Goal: Task Accomplishment & Management: Use online tool/utility

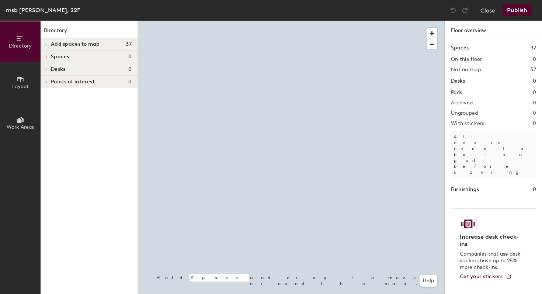
click at [50, 46] on div "Add spaces to map 37" at bounding box center [89, 44] width 97 height 13
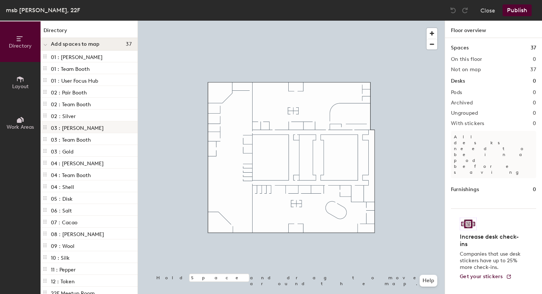
scroll to position [220, 0]
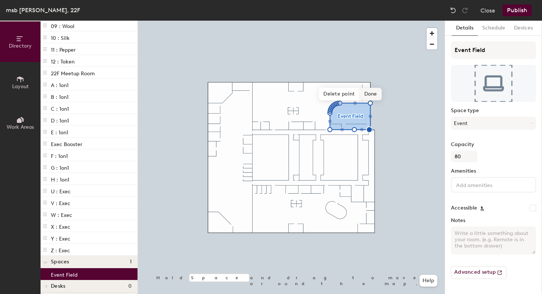
click at [373, 94] on span "Done" at bounding box center [371, 94] width 22 height 13
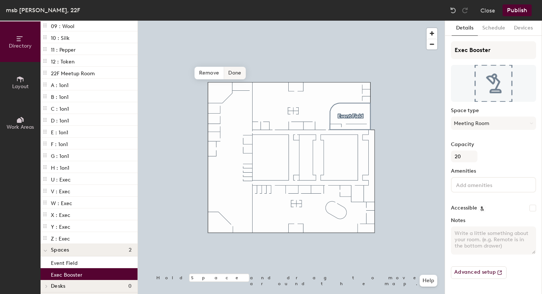
click at [231, 69] on span "Done" at bounding box center [235, 73] width 22 height 13
click at [242, 68] on span at bounding box center [238, 68] width 12 height 13
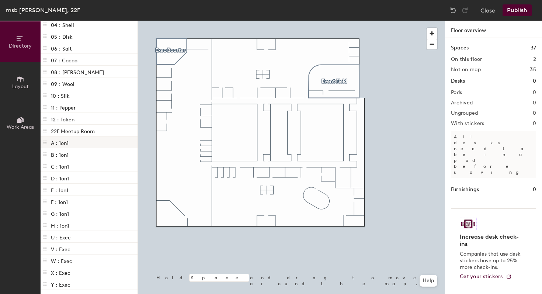
scroll to position [158, 0]
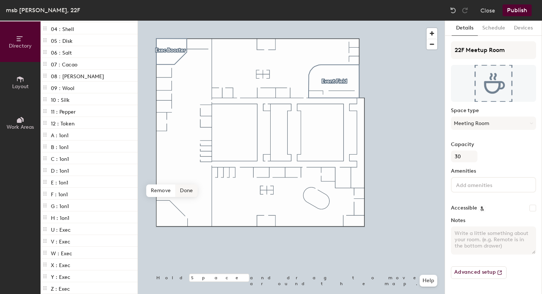
click at [185, 190] on span "Done" at bounding box center [186, 190] width 22 height 13
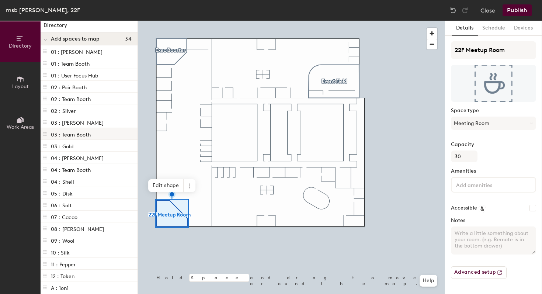
scroll to position [0, 0]
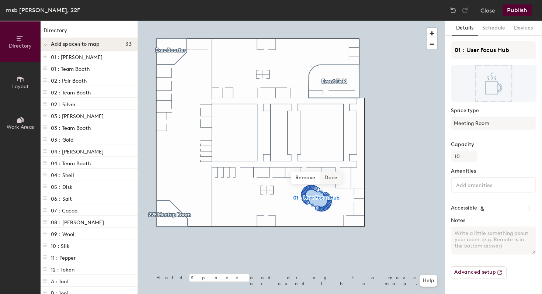
click at [330, 178] on span "Done" at bounding box center [331, 177] width 22 height 13
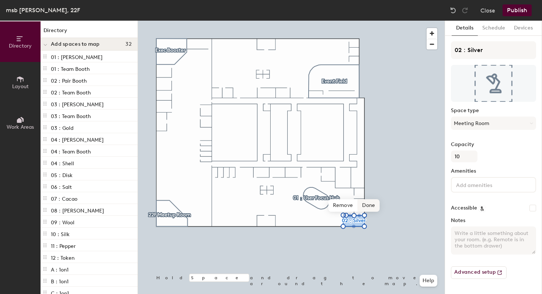
click at [364, 205] on span "Done" at bounding box center [368, 205] width 22 height 13
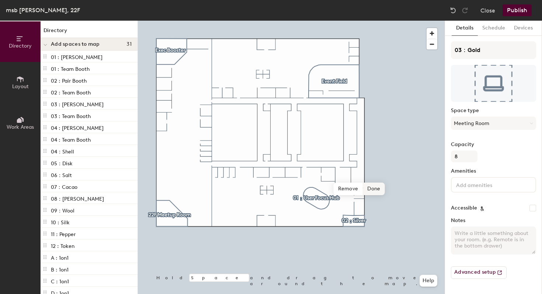
click at [373, 188] on span "Done" at bounding box center [373, 188] width 22 height 13
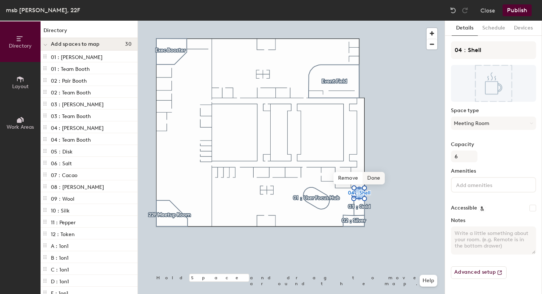
click at [369, 178] on span "Done" at bounding box center [373, 178] width 22 height 13
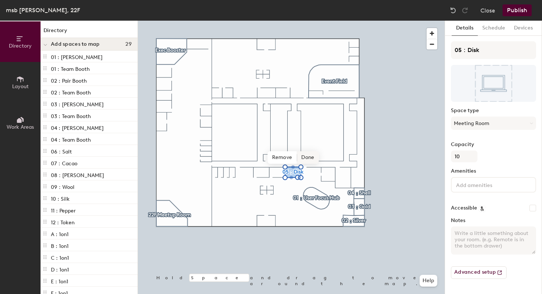
click at [310, 156] on span "Done" at bounding box center [308, 157] width 22 height 13
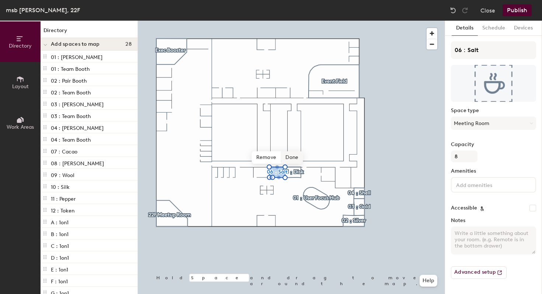
click at [297, 153] on span "Done" at bounding box center [292, 157] width 22 height 13
click at [280, 159] on span "Done" at bounding box center [276, 157] width 22 height 13
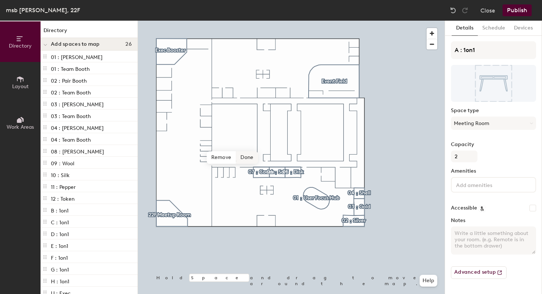
click at [241, 158] on span "Done" at bounding box center [247, 157] width 22 height 13
click at [235, 160] on span "Done" at bounding box center [241, 157] width 22 height 13
click at [240, 157] on span "Done" at bounding box center [235, 157] width 22 height 13
click at [227, 159] on span "Done" at bounding box center [229, 157] width 22 height 13
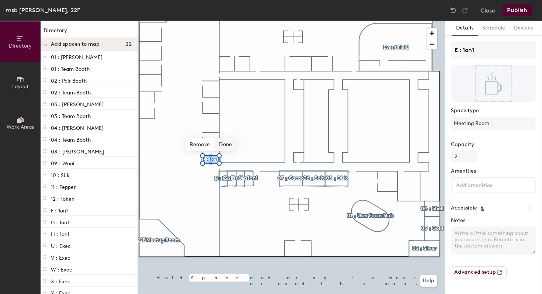
click at [222, 147] on span "Done" at bounding box center [225, 144] width 22 height 13
click at [227, 139] on span "Done" at bounding box center [225, 137] width 22 height 13
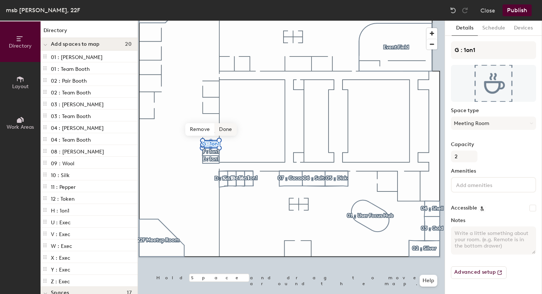
click at [228, 132] on span "Done" at bounding box center [225, 129] width 22 height 13
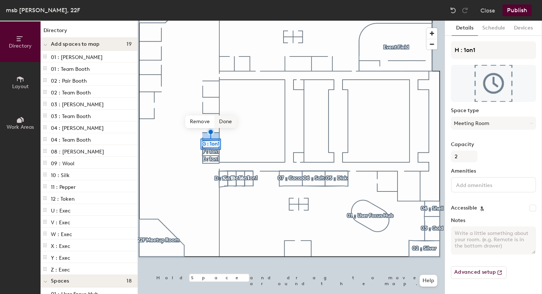
click at [227, 124] on span "Done" at bounding box center [225, 121] width 22 height 13
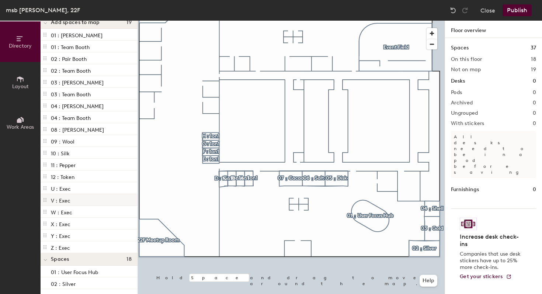
scroll to position [55, 0]
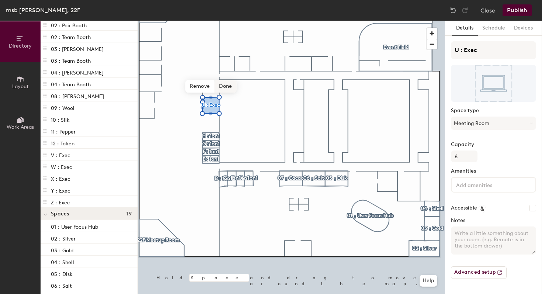
click at [225, 88] on span "Done" at bounding box center [225, 86] width 22 height 13
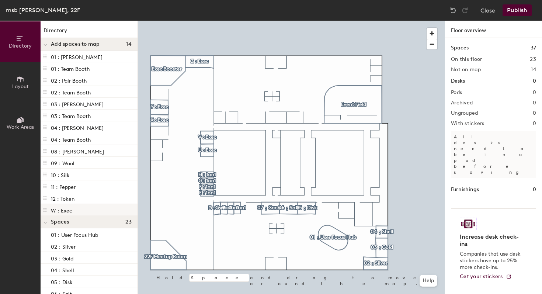
scroll to position [55, 0]
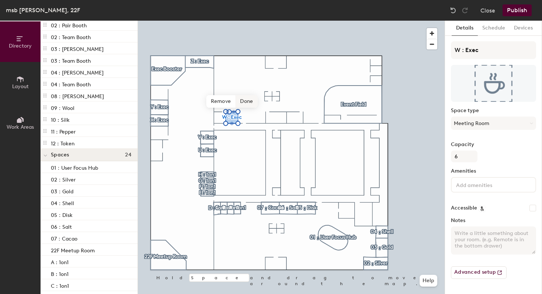
click at [247, 104] on span "Done" at bounding box center [246, 101] width 22 height 13
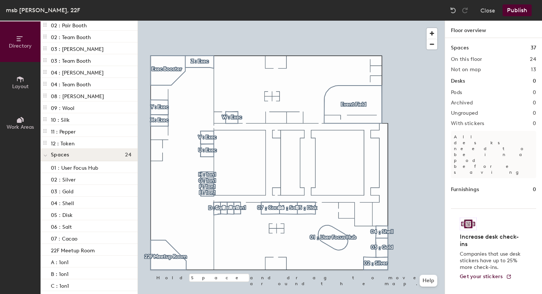
click at [526, 11] on button "Publish" at bounding box center [516, 10] width 29 height 12
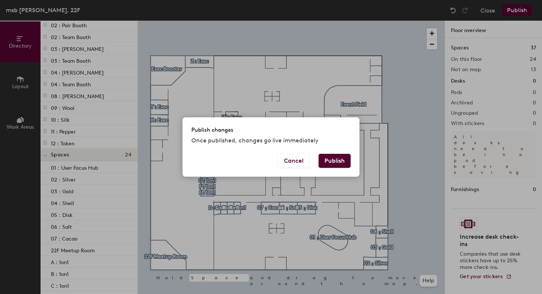
click at [329, 162] on button "Publish" at bounding box center [334, 161] width 32 height 14
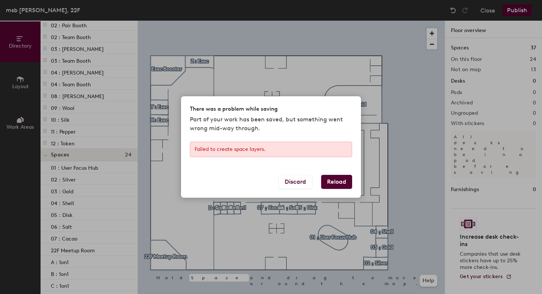
click at [332, 173] on div "Failed to create space layers." at bounding box center [271, 157] width 180 height 33
click at [333, 177] on button "Reload" at bounding box center [336, 182] width 31 height 14
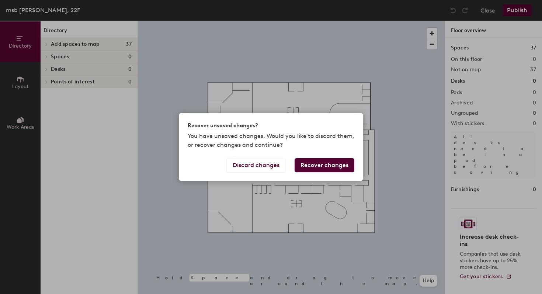
click at [320, 166] on button "Recover changes" at bounding box center [324, 165] width 60 height 14
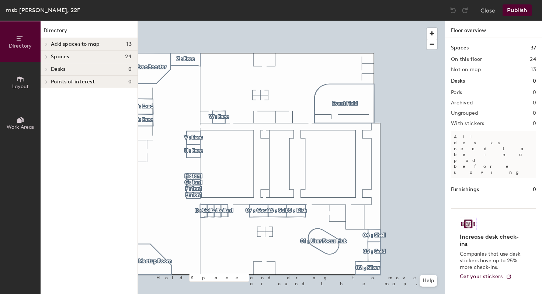
click at [48, 44] on span at bounding box center [46, 44] width 6 height 4
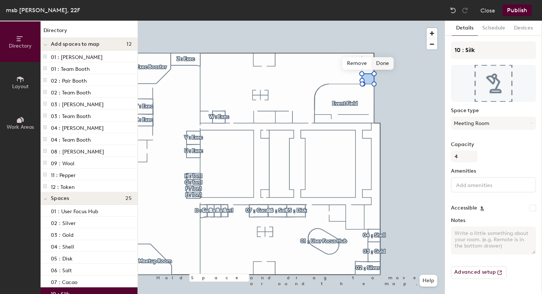
click at [380, 66] on span "Done" at bounding box center [382, 63] width 22 height 13
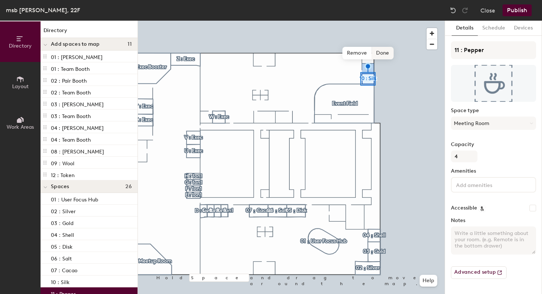
click at [383, 55] on span "Done" at bounding box center [382, 53] width 22 height 13
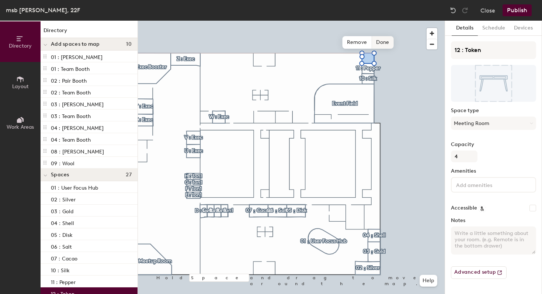
click at [388, 42] on span "Done" at bounding box center [382, 42] width 22 height 13
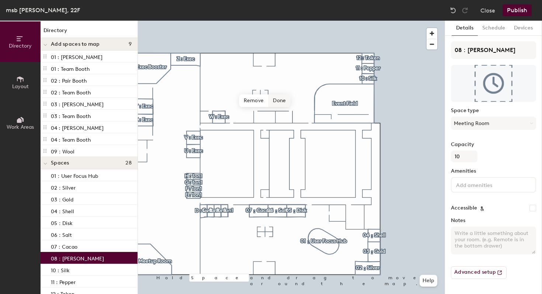
click at [275, 104] on span "Done" at bounding box center [279, 100] width 22 height 13
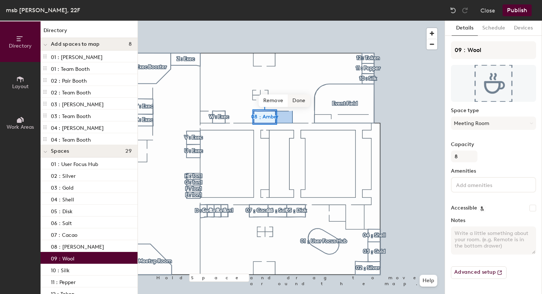
click at [298, 99] on span "Done" at bounding box center [299, 100] width 22 height 13
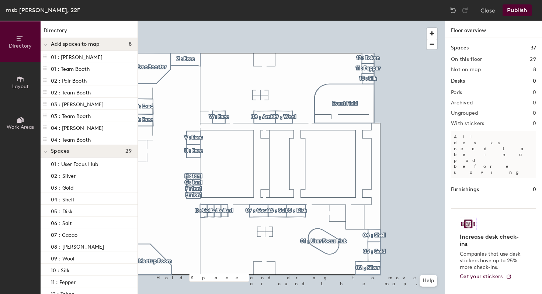
click at [519, 10] on button "Publish" at bounding box center [516, 10] width 29 height 12
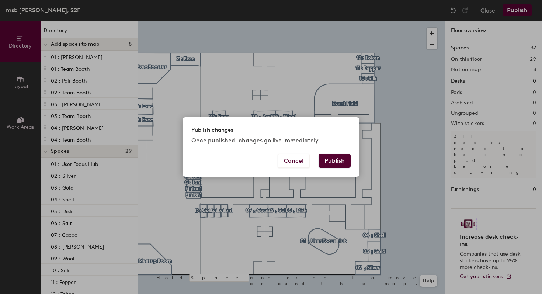
click at [338, 161] on button "Publish" at bounding box center [334, 161] width 32 height 14
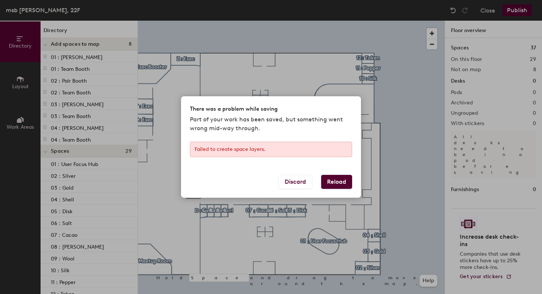
click at [282, 144] on div "Failed to create space layers." at bounding box center [271, 148] width 162 height 15
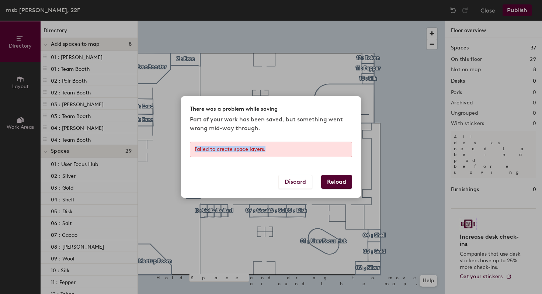
click at [282, 144] on div "Failed to create space layers." at bounding box center [271, 148] width 162 height 15
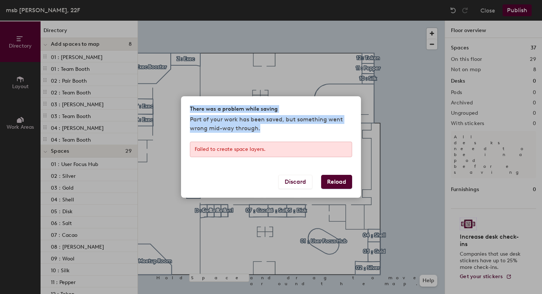
drag, startPoint x: 271, startPoint y: 130, endPoint x: 189, endPoint y: 112, distance: 84.2
click at [189, 112] on div "There was a problem while saving Part of your work has been saved, but somethin…" at bounding box center [271, 118] width 180 height 45
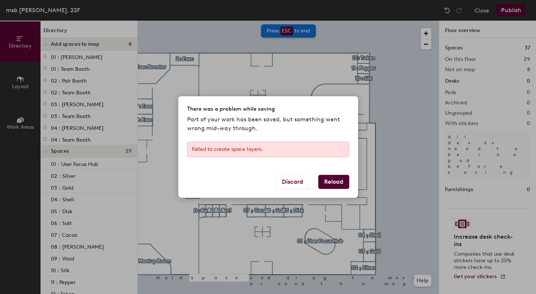
click at [263, 130] on p "Part of your work has been saved, but something went wrong mid-way through." at bounding box center [268, 124] width 162 height 18
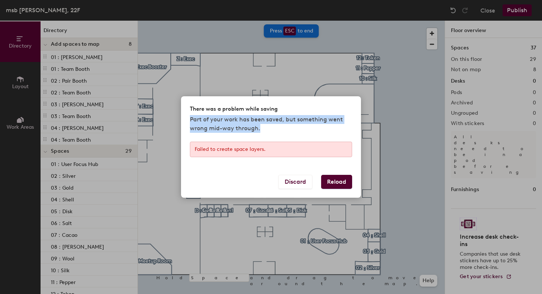
drag, startPoint x: 267, startPoint y: 127, endPoint x: 206, endPoint y: 114, distance: 61.7
click at [206, 114] on div "There was a problem while saving Part of your work has been saved, but somethin…" at bounding box center [271, 118] width 180 height 45
drag, startPoint x: 190, startPoint y: 118, endPoint x: 257, endPoint y: 127, distance: 68.3
click at [257, 127] on p "Part of your work has been saved, but something went wrong mid-way through." at bounding box center [271, 124] width 162 height 18
copy p "Part of your work has been saved, but something went wrong mid-way through."
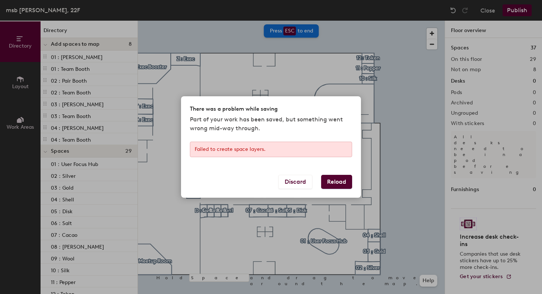
click at [337, 185] on button "Reload" at bounding box center [336, 182] width 31 height 14
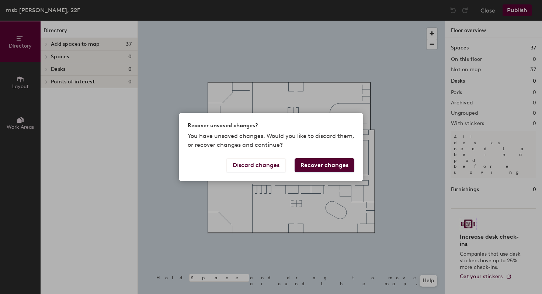
click at [344, 167] on button "Recover changes" at bounding box center [324, 165] width 60 height 14
